Goal: Navigation & Orientation: Find specific page/section

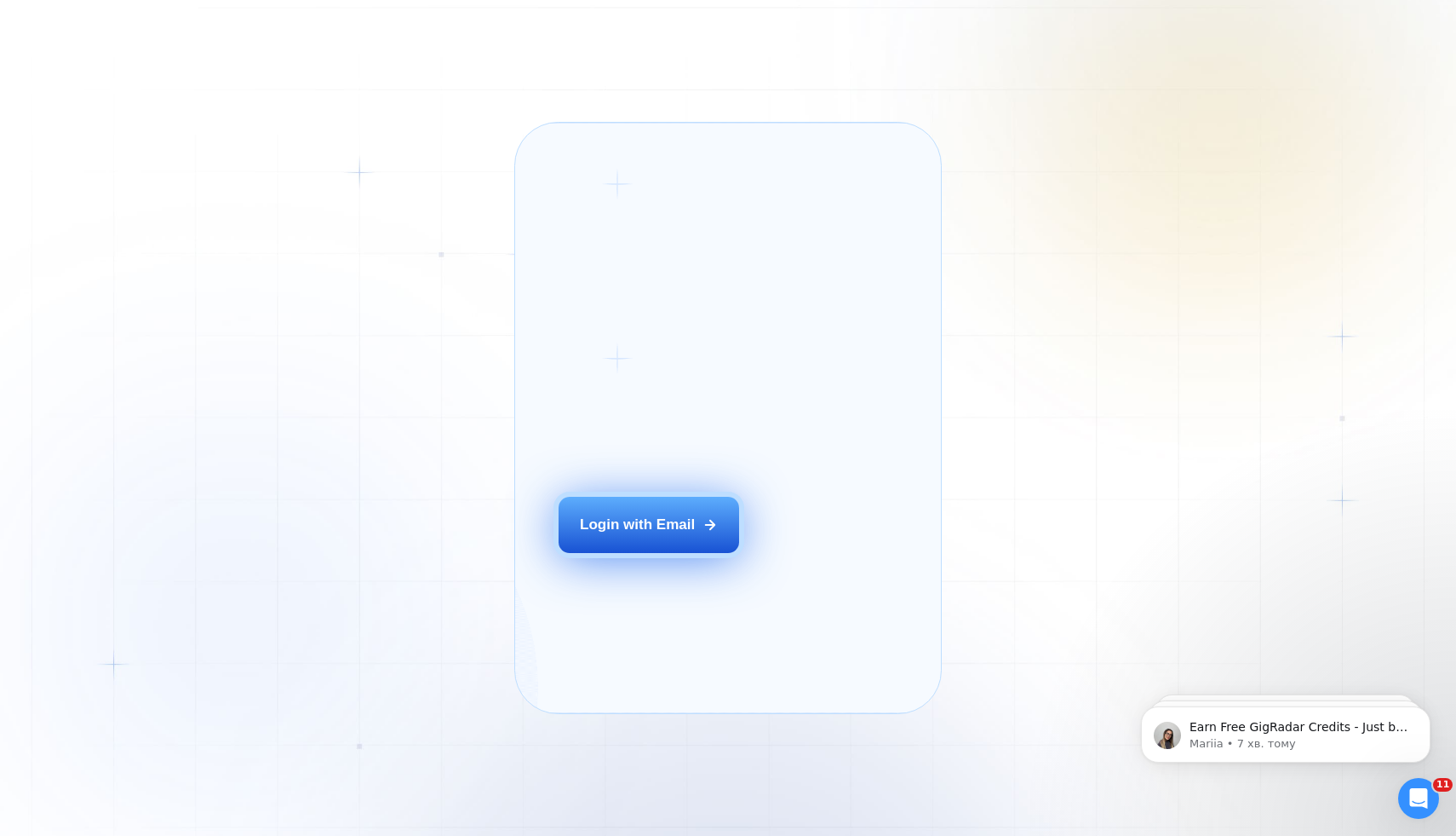
click at [624, 535] on div "Login with Email" at bounding box center [637, 525] width 115 height 21
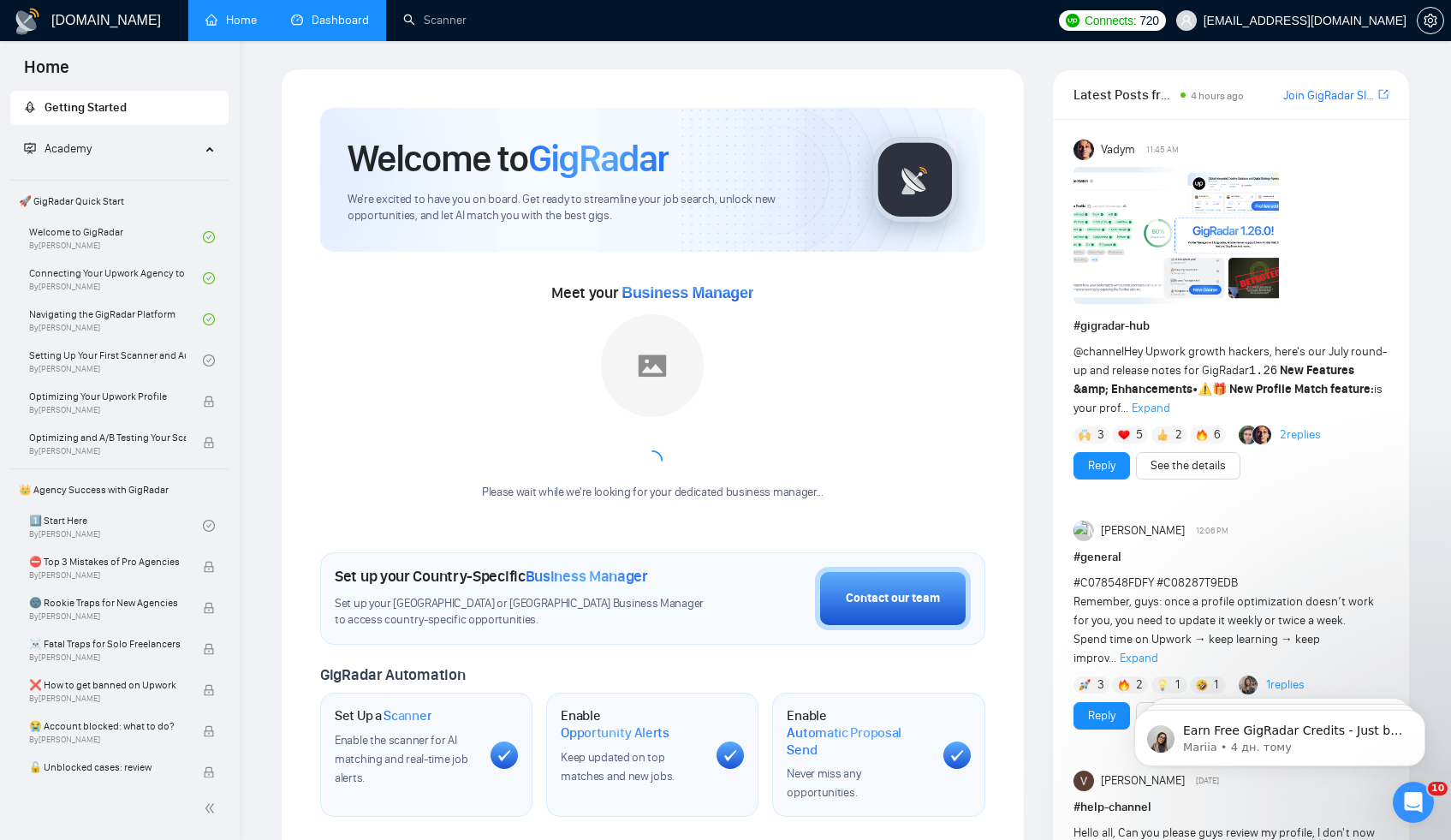
click at [347, 27] on link "Dashboard" at bounding box center [330, 20] width 78 height 15
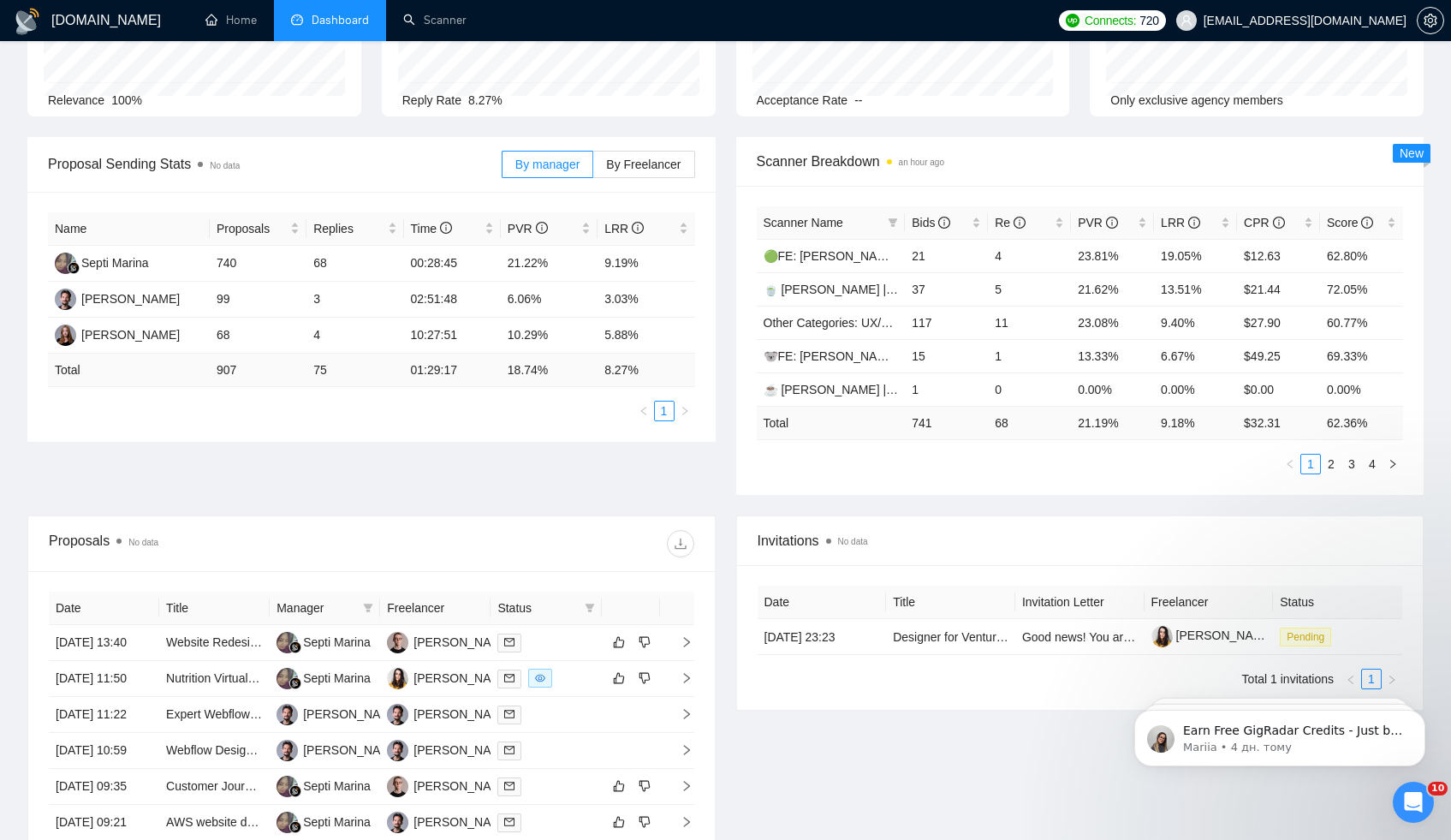
scroll to position [227, 0]
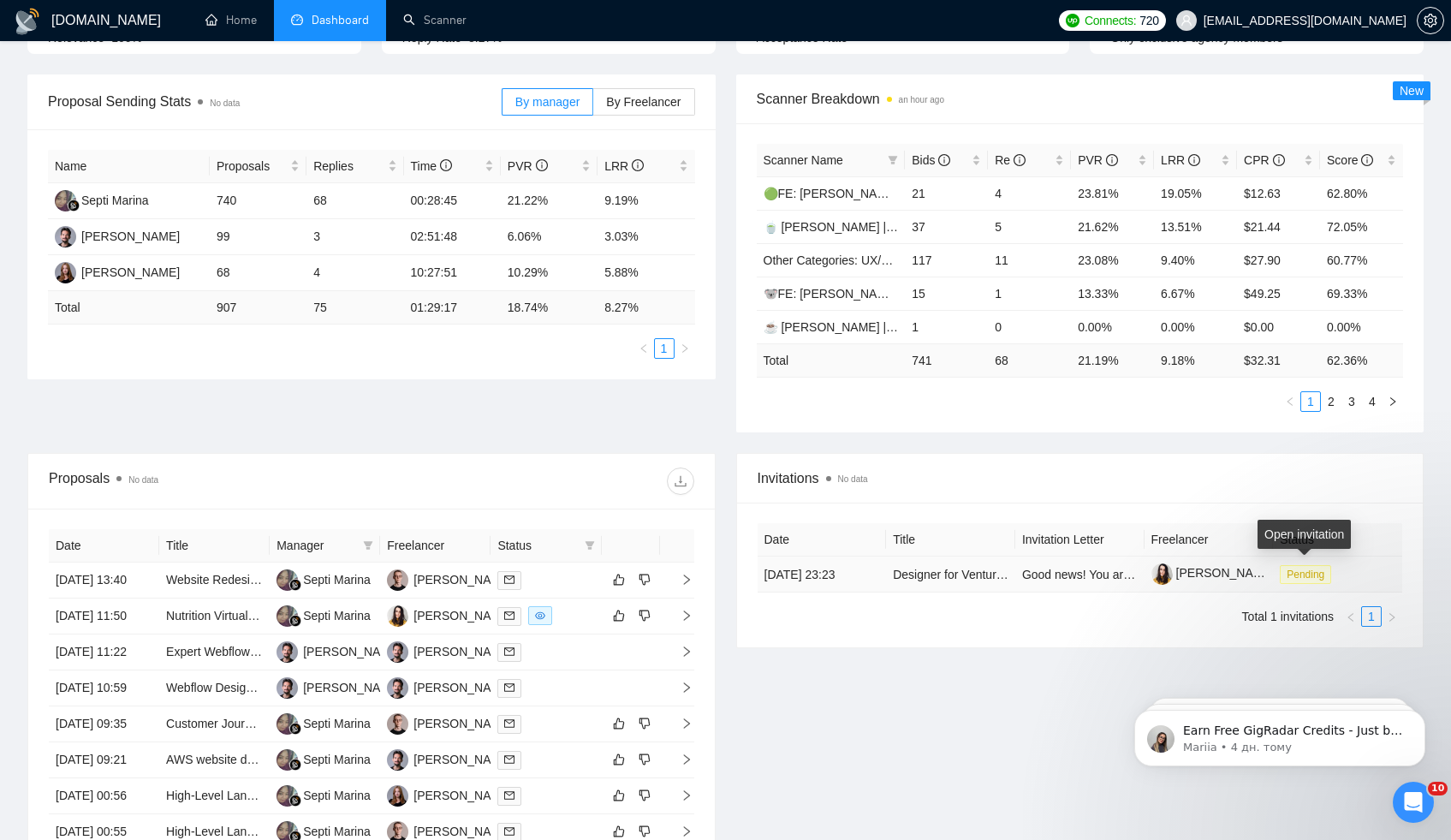
click at [1296, 567] on span "Pending" at bounding box center [1305, 575] width 51 height 19
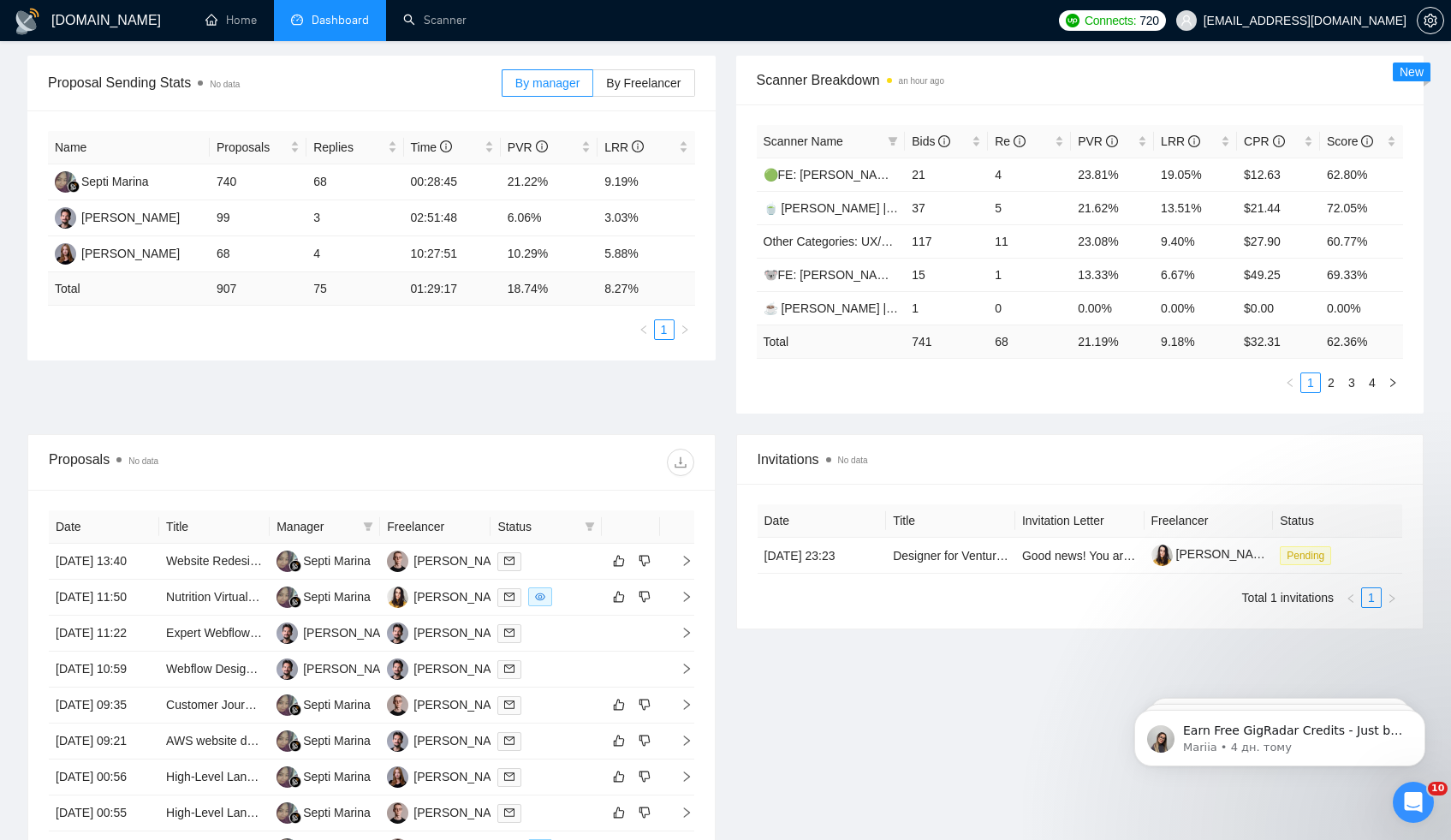
scroll to position [0, 0]
